Goal: Task Accomplishment & Management: Manage account settings

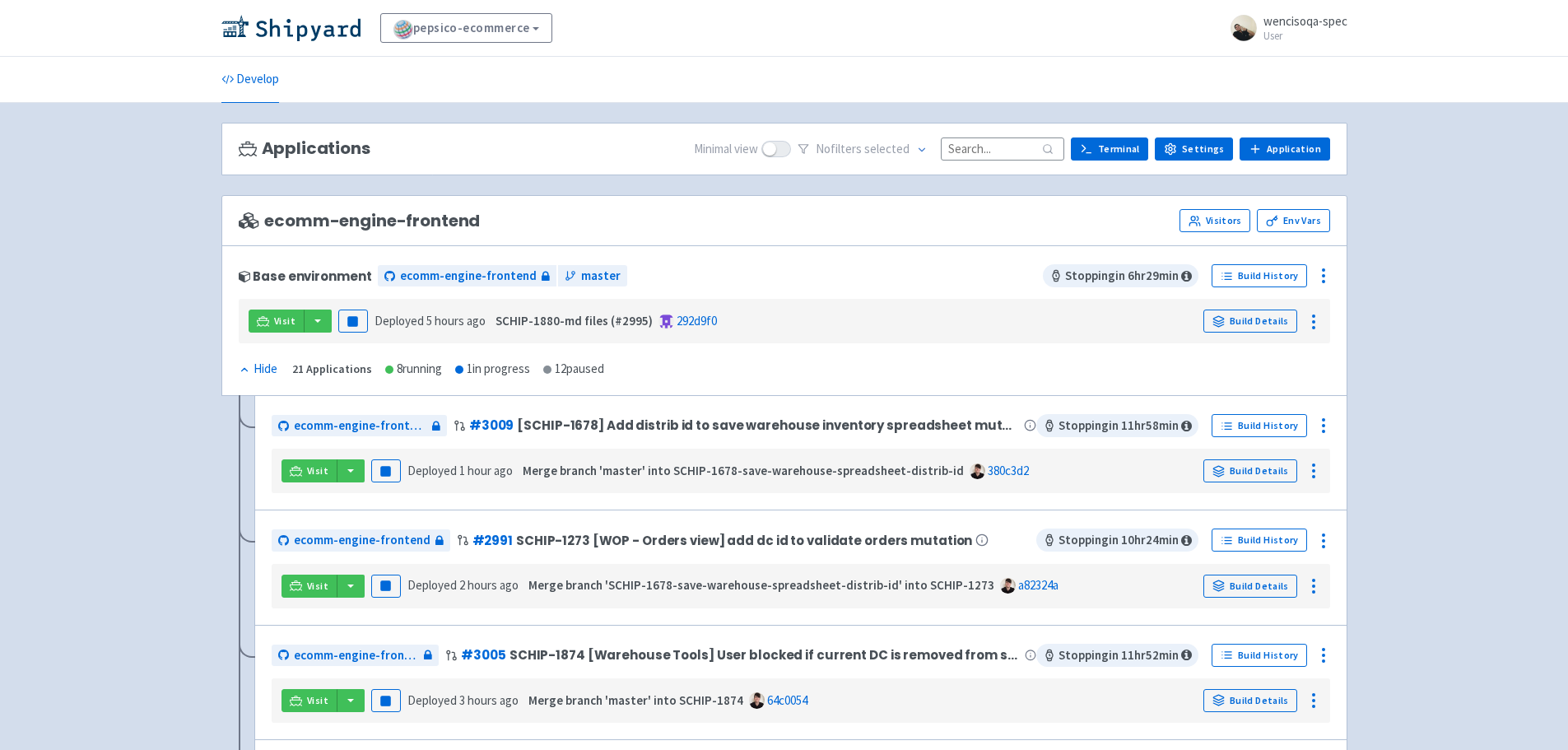
click at [994, 146] on input at bounding box center [1002, 148] width 123 height 22
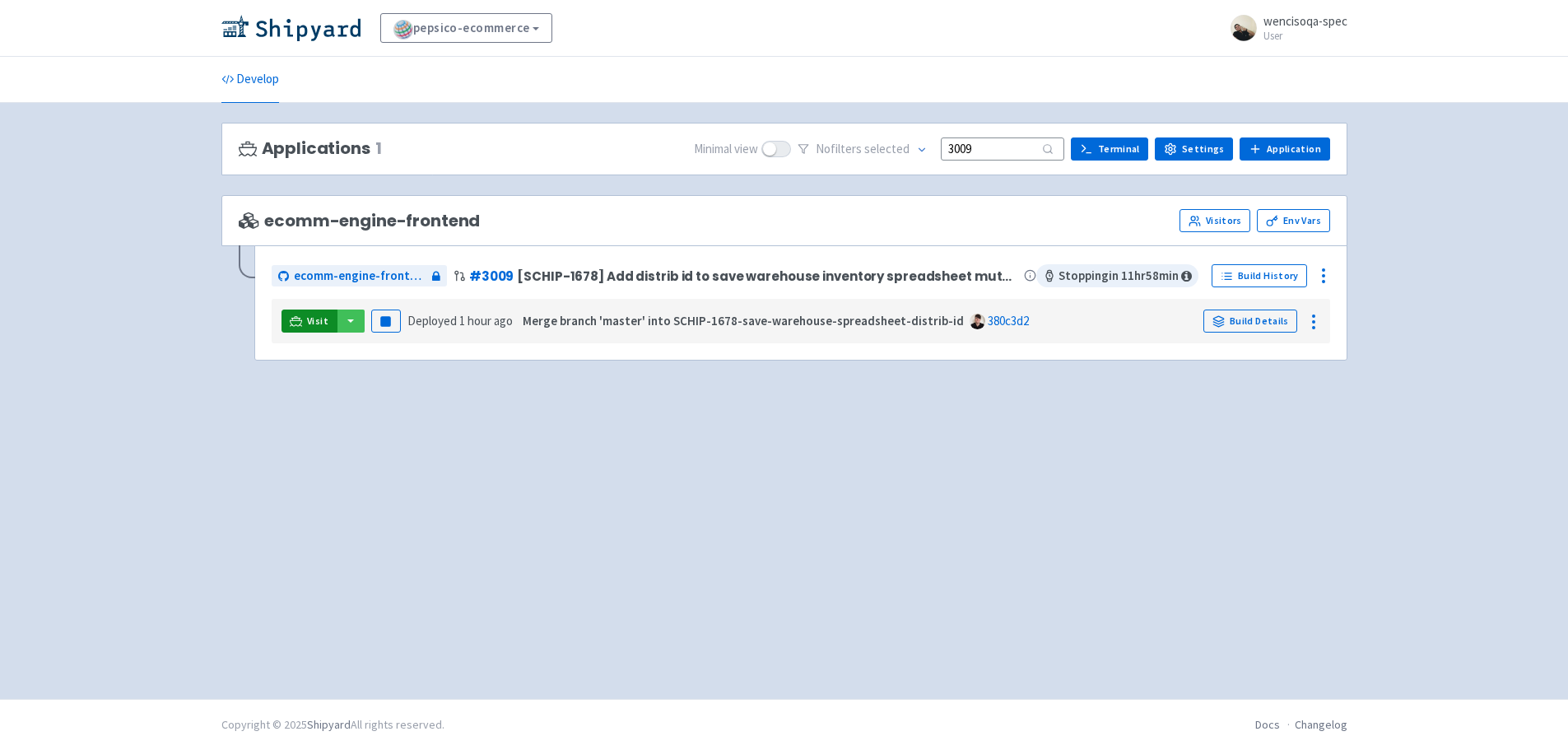
type input "3009"
click at [298, 323] on icon at bounding box center [295, 321] width 12 height 12
click at [1286, 33] on small "User" at bounding box center [1305, 36] width 84 height 11
click at [1273, 129] on div "Profile Sign out" at bounding box center [1297, 91] width 97 height 79
click at [1293, 45] on div "pepsico-ecommerce View Organizations wencisoqa-spec User Profile Sign out" at bounding box center [784, 28] width 1568 height 57
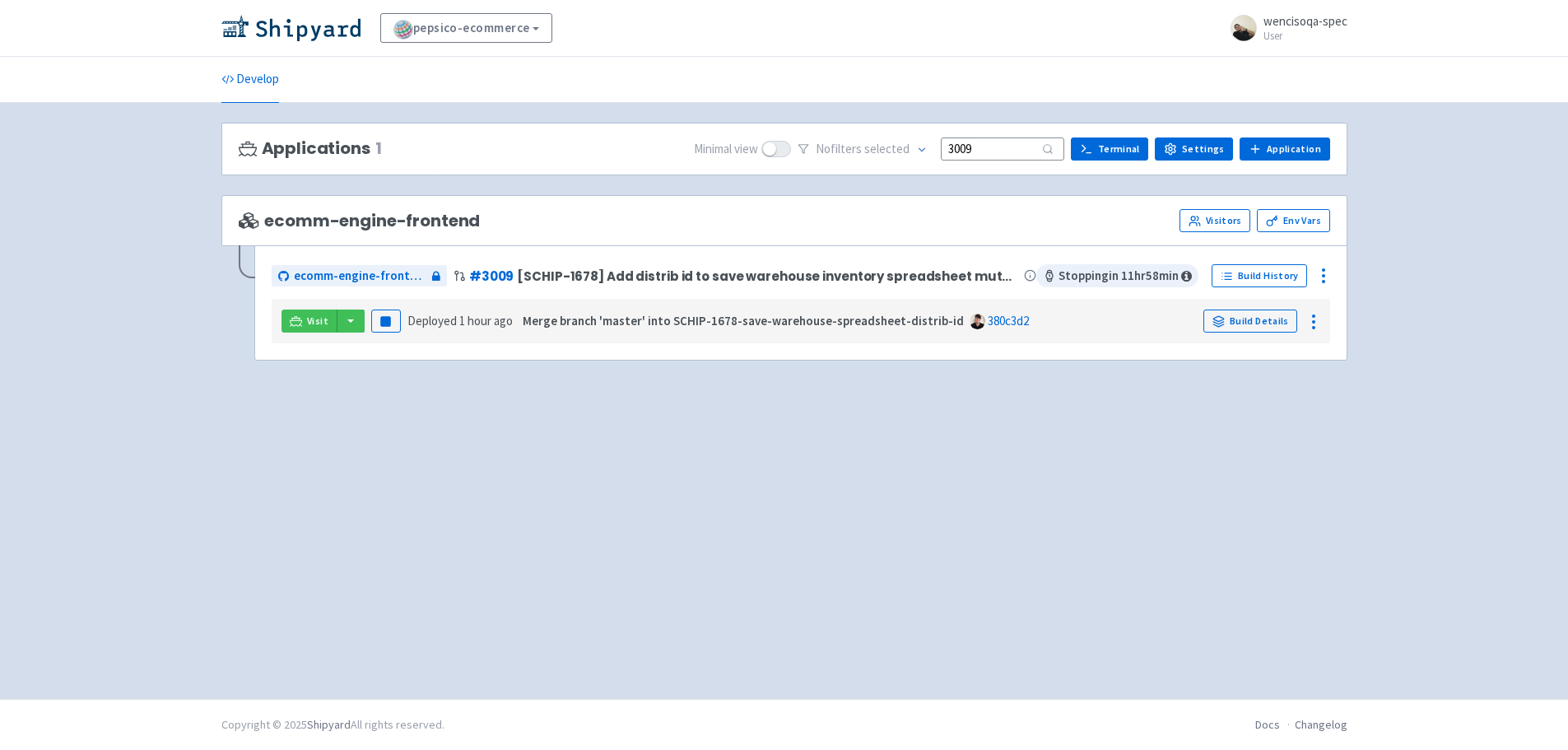
click at [1286, 28] on span "wencisoqa-spec" at bounding box center [1305, 21] width 84 height 16
click at [1280, 105] on link "Sign out" at bounding box center [1297, 109] width 95 height 26
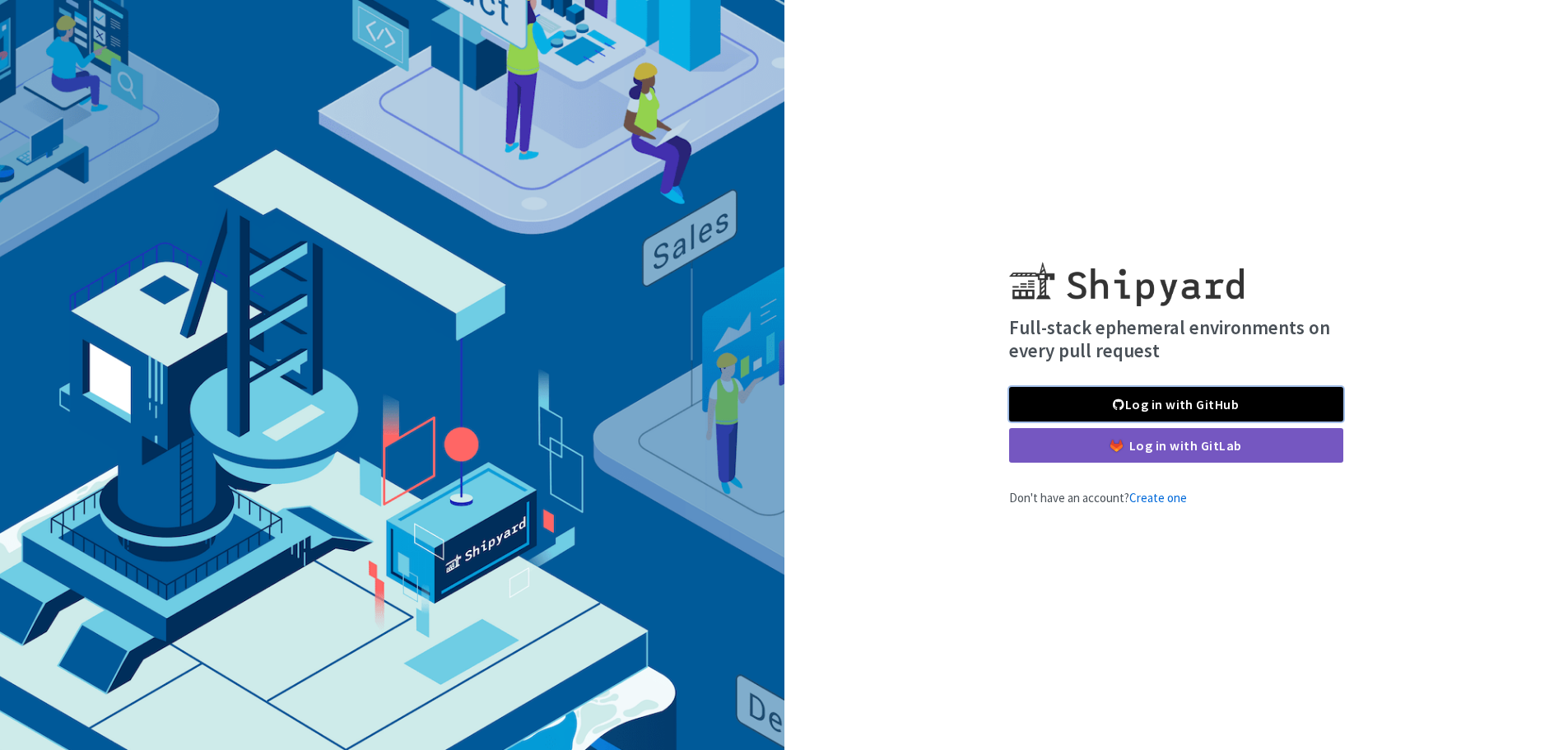
click at [1249, 395] on link "Log in with GitHub" at bounding box center [1176, 404] width 335 height 35
